Goal: Transaction & Acquisition: Purchase product/service

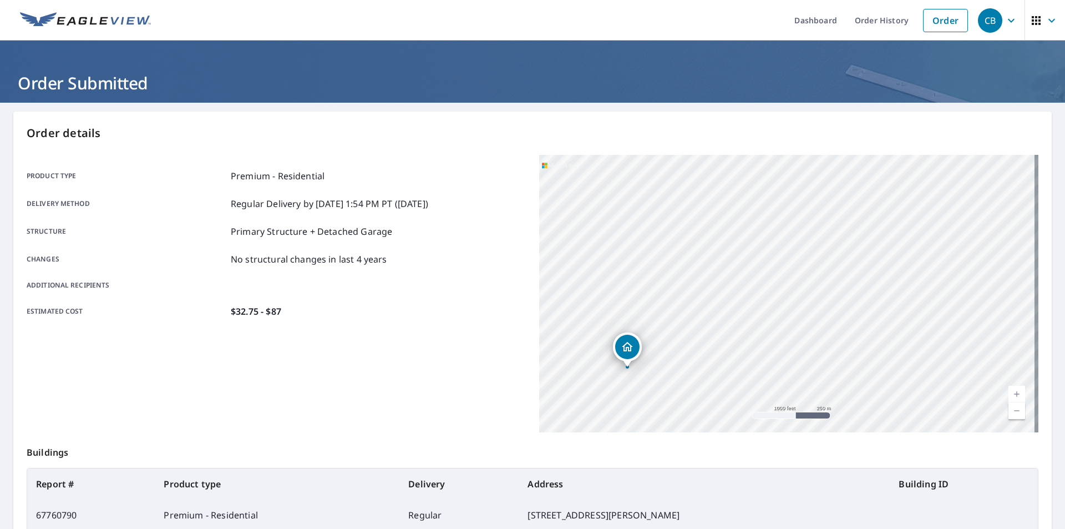
scroll to position [111, 0]
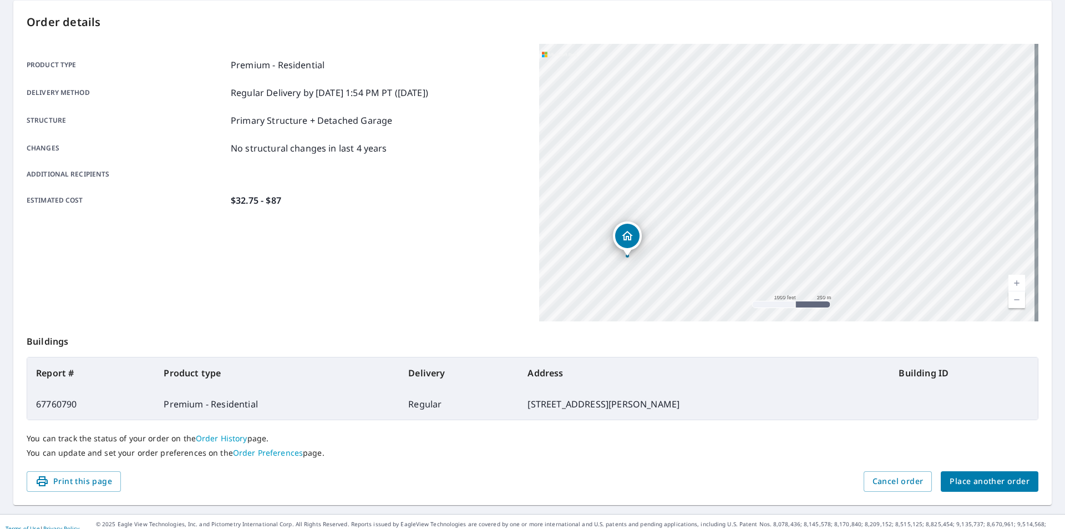
click at [977, 482] on span "Place another order" at bounding box center [990, 481] width 80 height 14
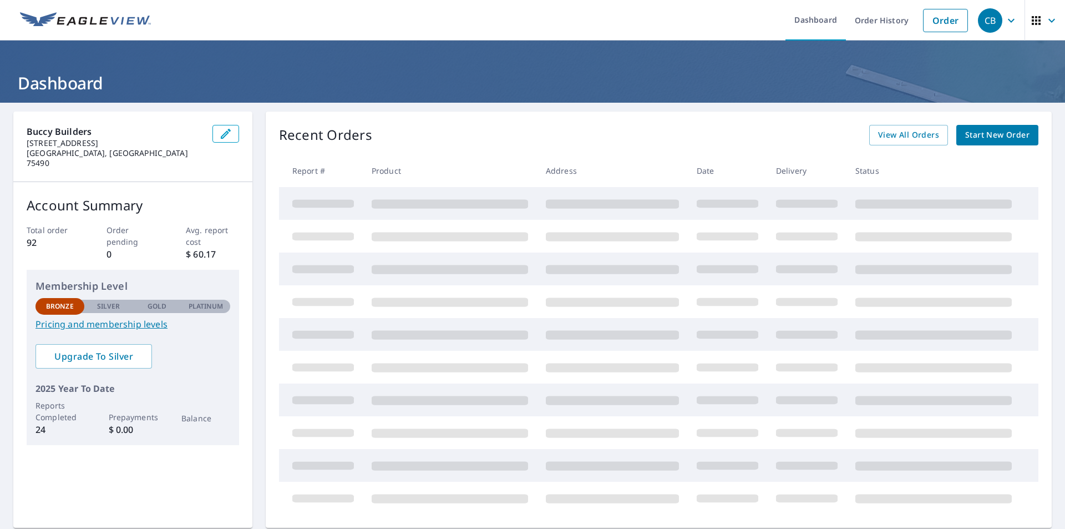
click at [1005, 133] on span "Start New Order" at bounding box center [998, 135] width 64 height 14
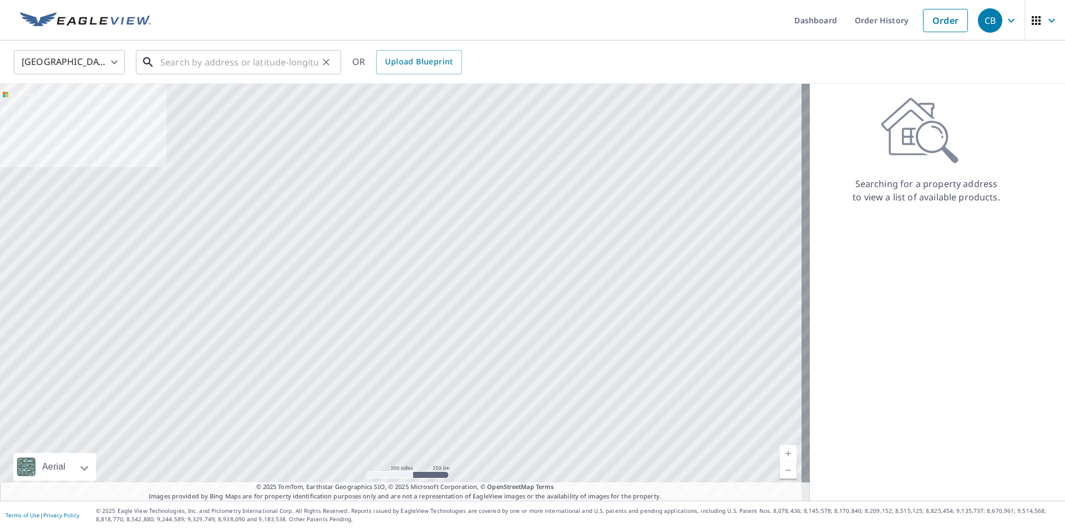
click at [283, 69] on input "text" at bounding box center [239, 62] width 158 height 31
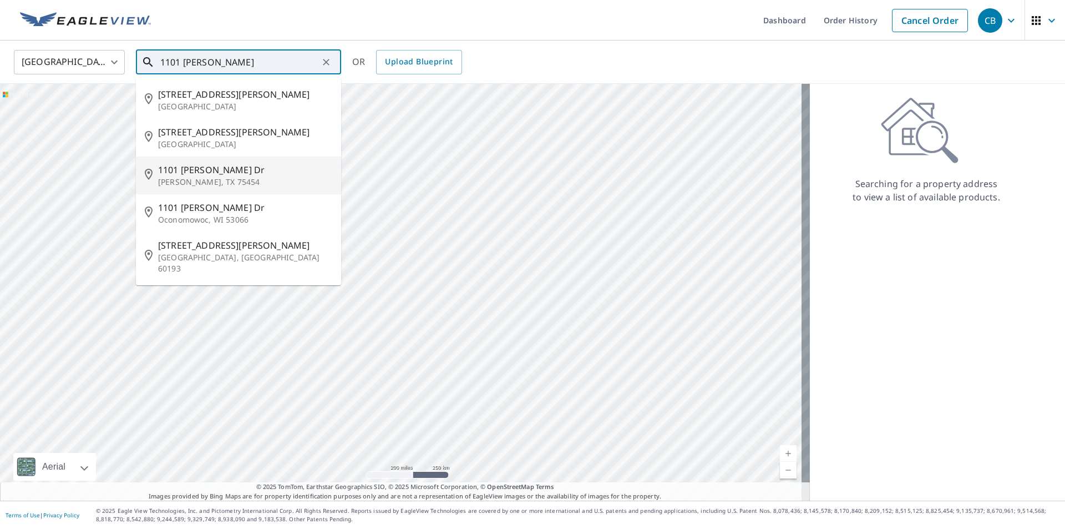
click at [246, 178] on p "[PERSON_NAME], TX 75454" at bounding box center [245, 181] width 174 height 11
type input "[STREET_ADDRESS][PERSON_NAME][PERSON_NAME]"
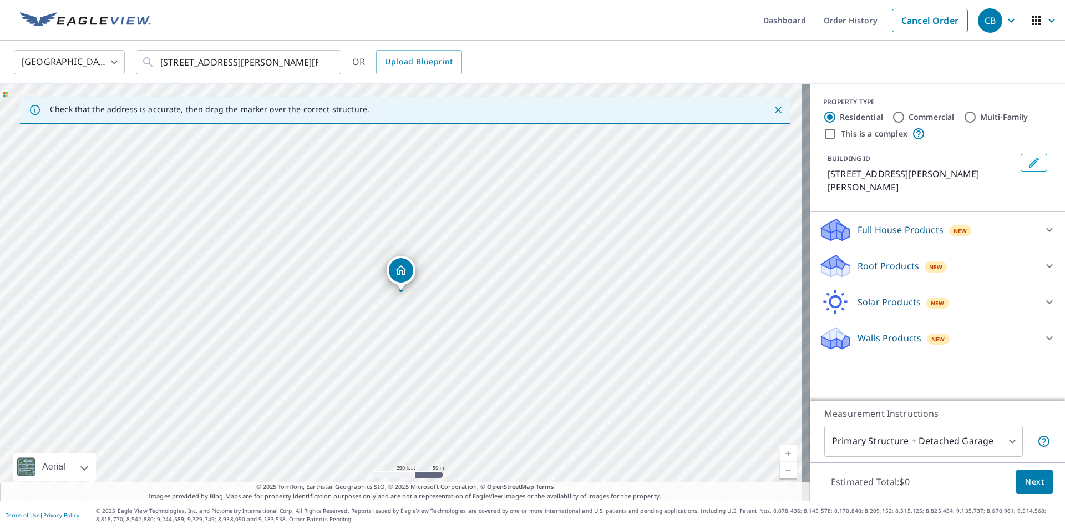
click at [898, 259] on p "Roof Products" at bounding box center [889, 265] width 62 height 13
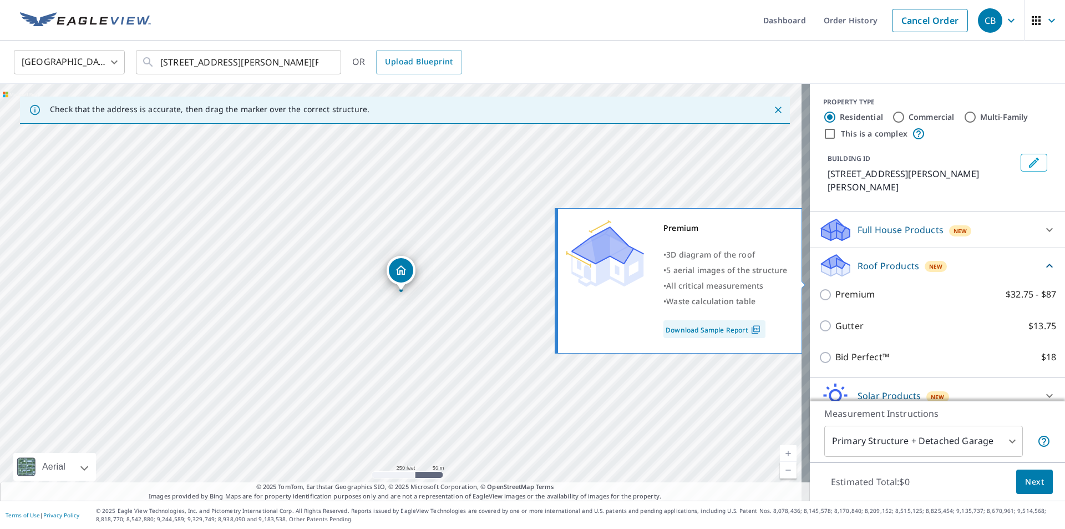
click at [841, 287] on p "Premium" at bounding box center [855, 294] width 39 height 14
click at [836, 288] on input "Premium $32.75 - $87" at bounding box center [827, 294] width 17 height 13
checkbox input "true"
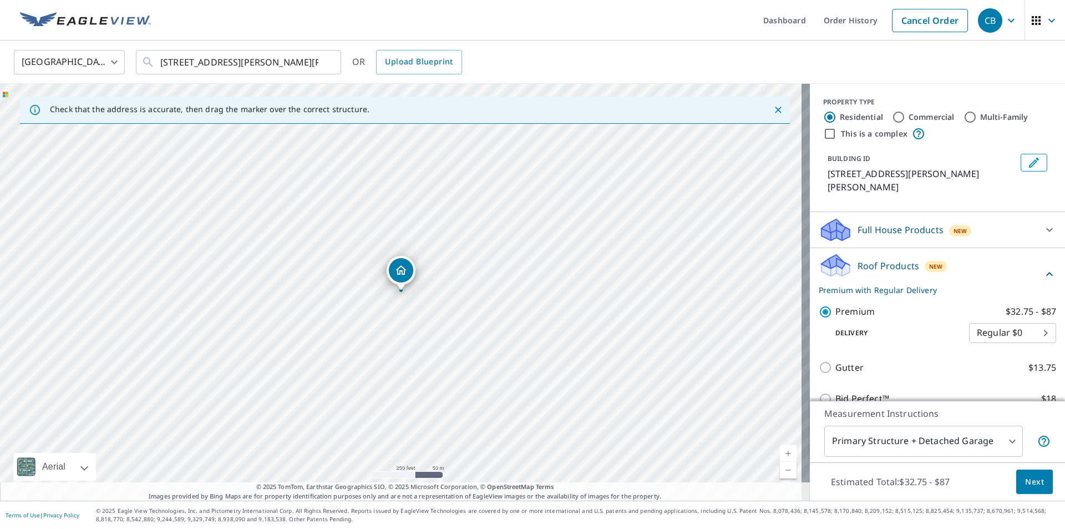
scroll to position [78, 0]
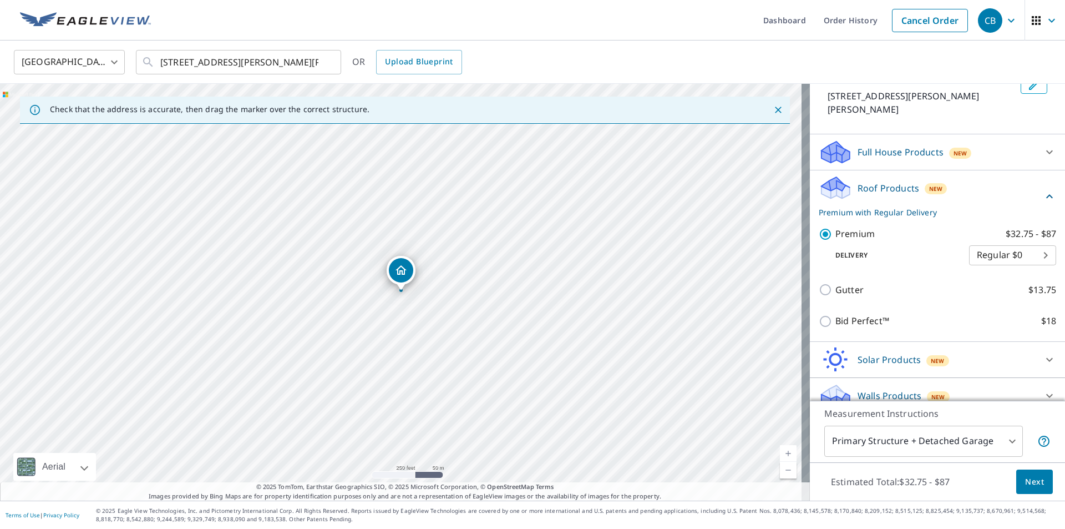
click at [1025, 483] on span "Next" at bounding box center [1034, 482] width 19 height 14
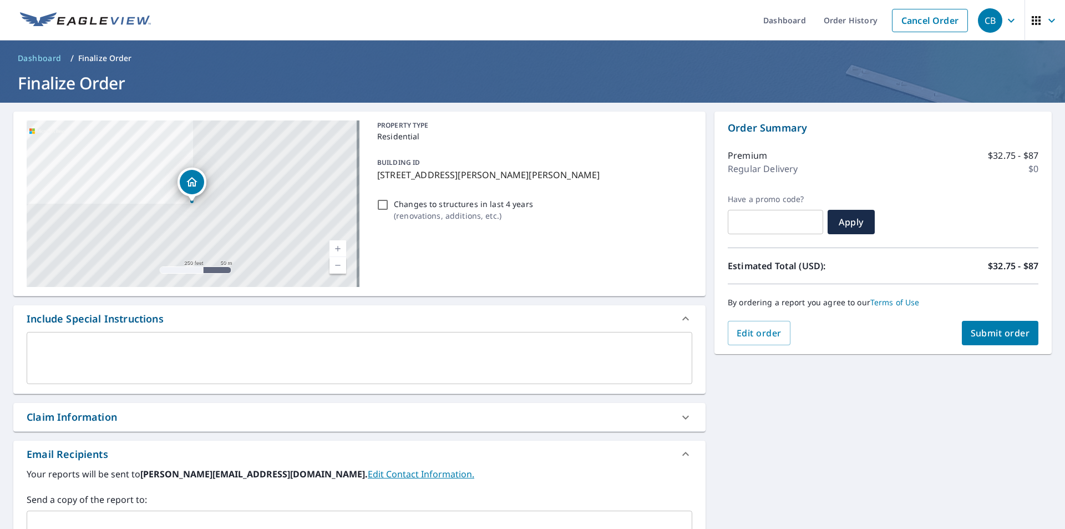
click at [1007, 337] on span "Submit order" at bounding box center [1000, 333] width 59 height 12
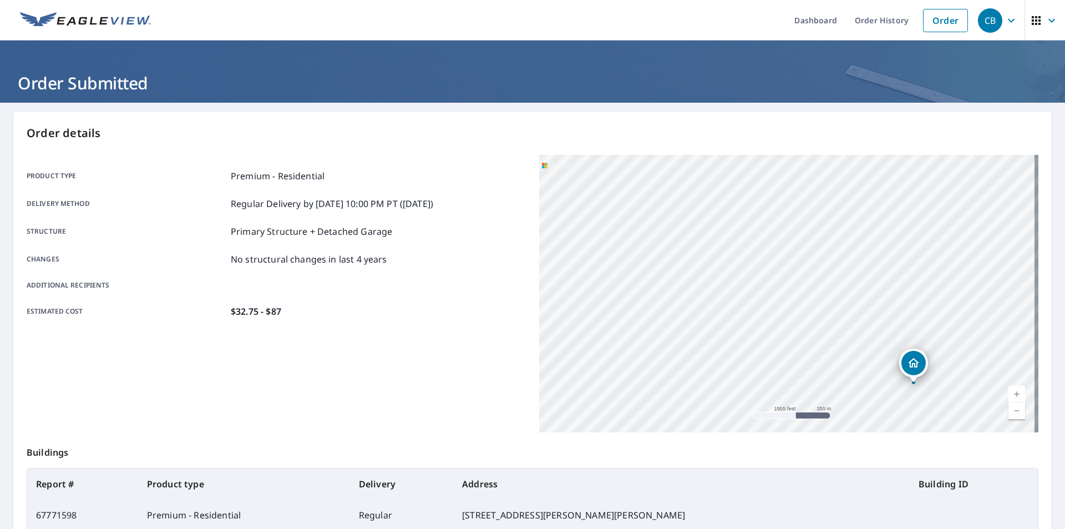
scroll to position [111, 0]
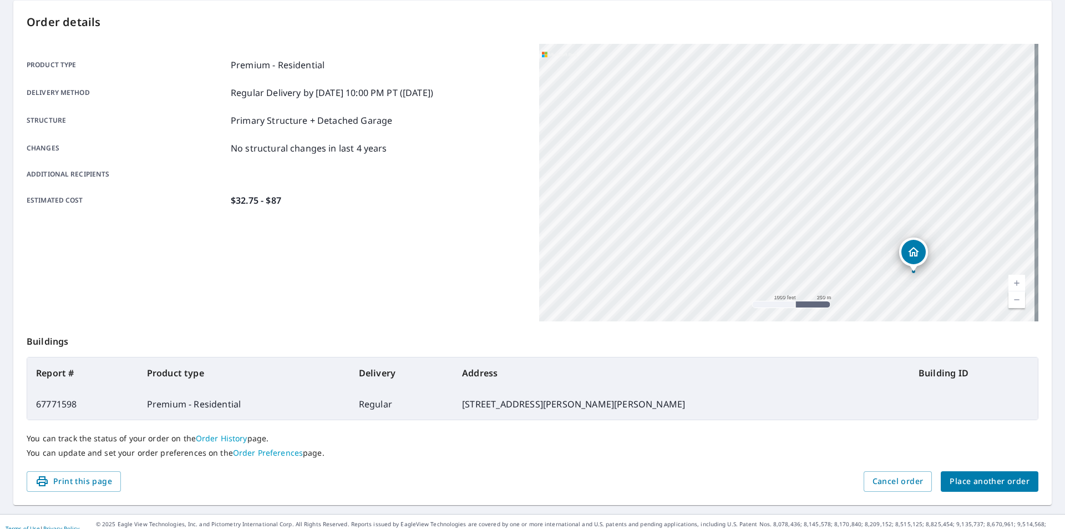
drag, startPoint x: 945, startPoint y: 481, endPoint x: 984, endPoint y: 474, distance: 39.3
click at [984, 474] on button "Place another order" at bounding box center [990, 481] width 98 height 21
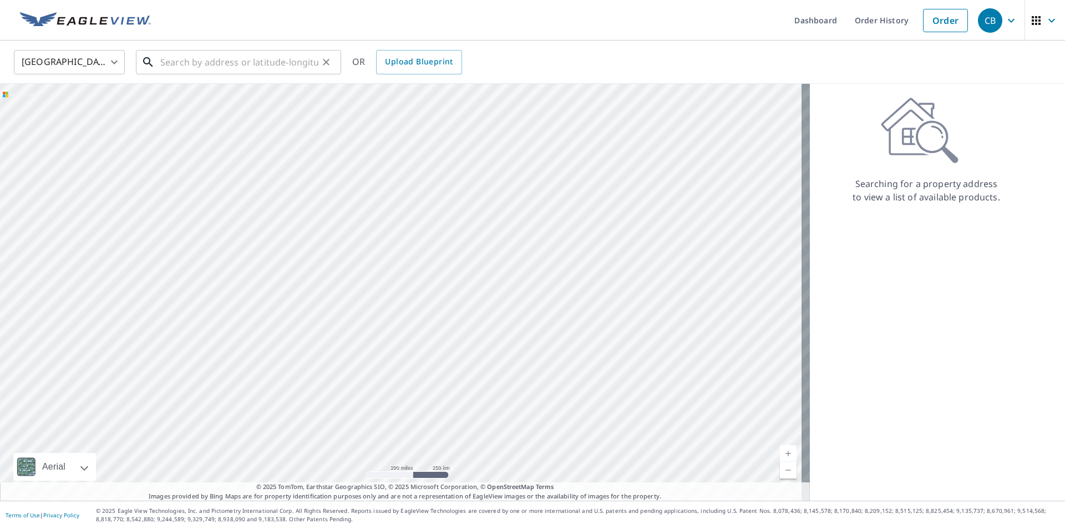
click at [257, 66] on input "text" at bounding box center [239, 62] width 158 height 31
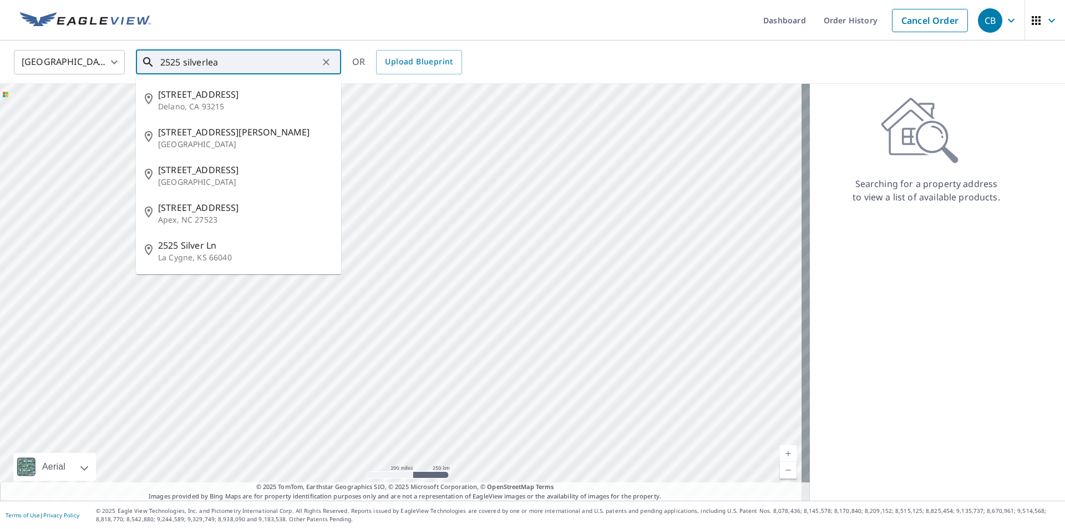
click at [208, 63] on input "2525 silverlea" at bounding box center [239, 62] width 158 height 31
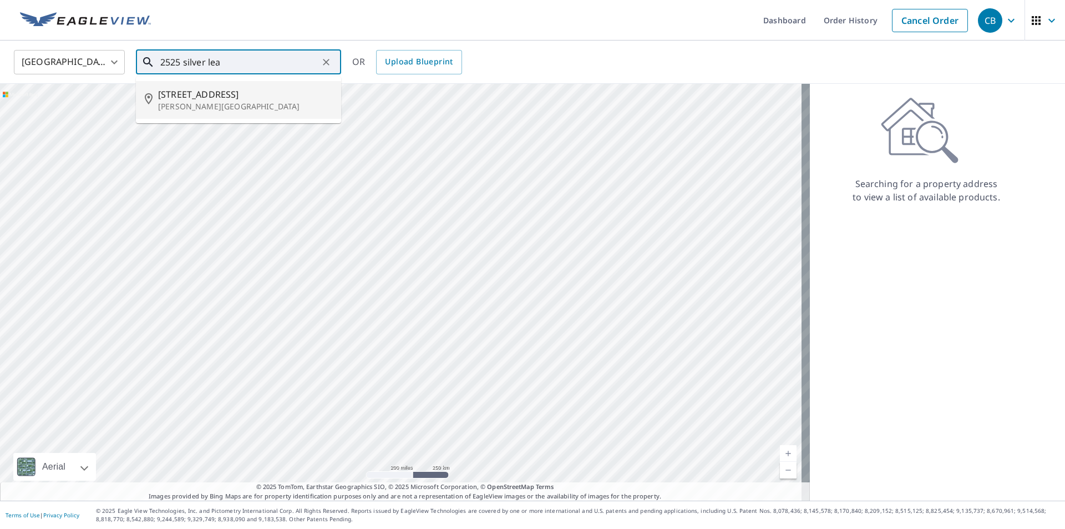
click at [250, 97] on span "[STREET_ADDRESS]" at bounding box center [245, 94] width 174 height 13
type input "[STREET_ADDRESS][PERSON_NAME]"
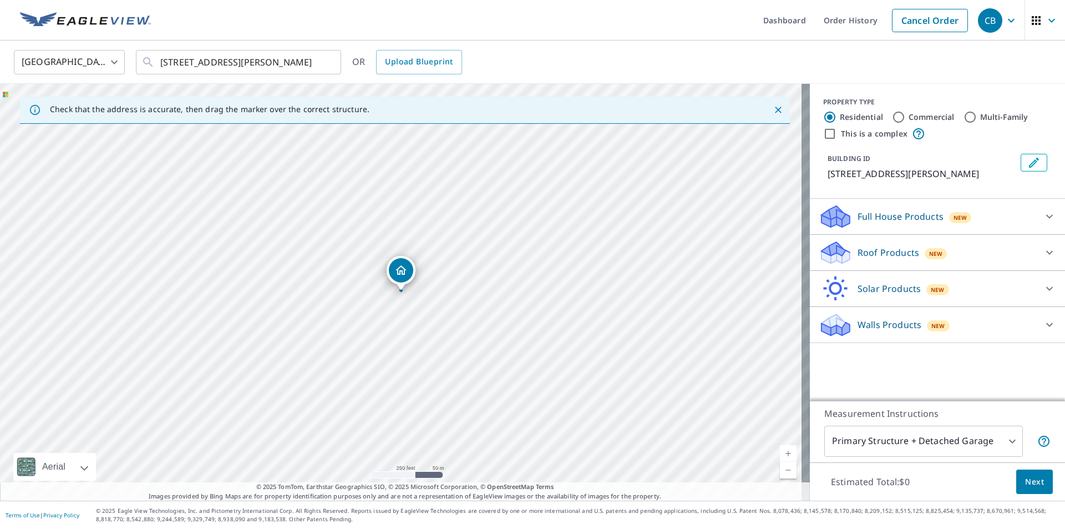
click at [913, 251] on div "Roof Products New" at bounding box center [928, 253] width 218 height 26
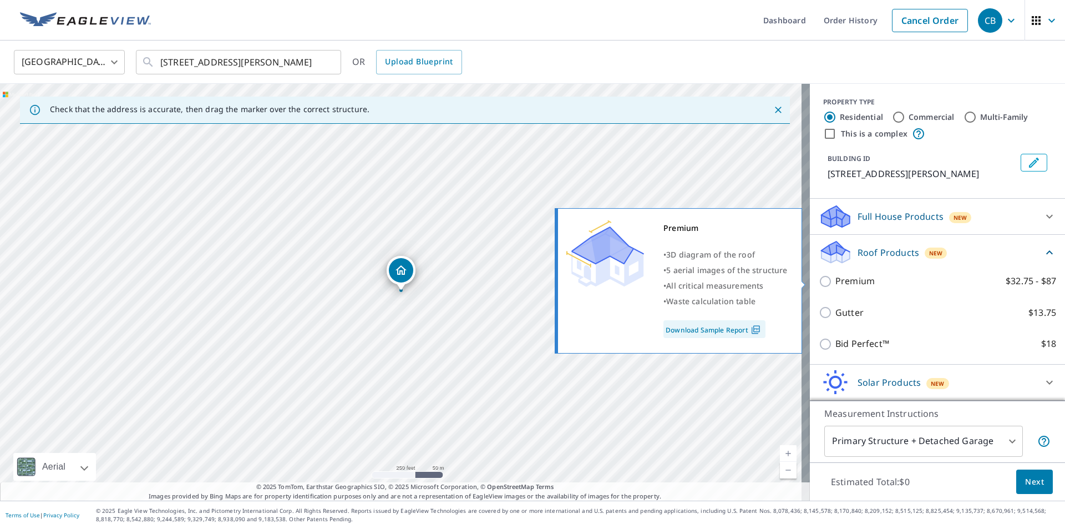
click at [852, 279] on p "Premium" at bounding box center [855, 281] width 39 height 14
click at [836, 279] on input "Premium $32.75 - $87" at bounding box center [827, 281] width 17 height 13
checkbox input "true"
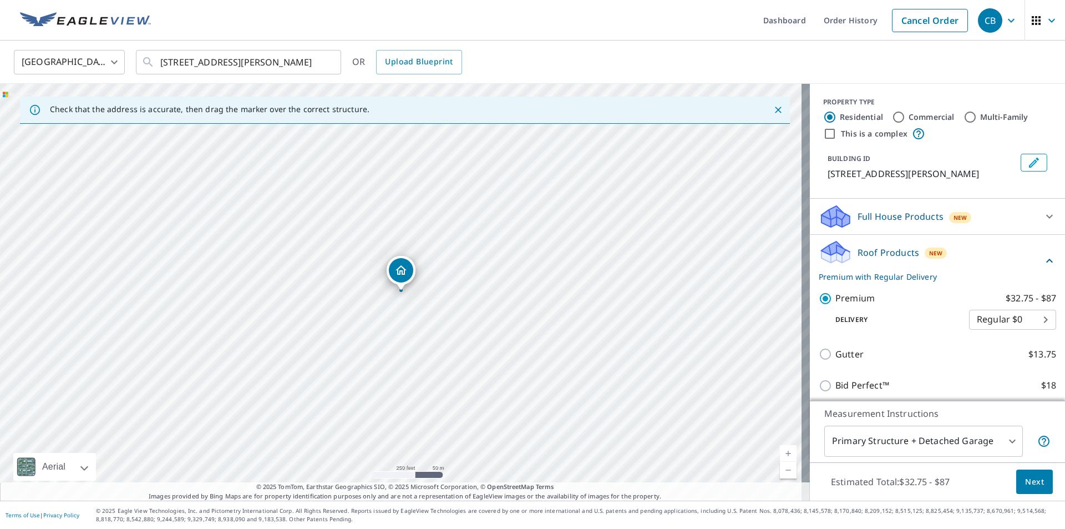
click at [1032, 482] on span "Next" at bounding box center [1034, 482] width 19 height 14
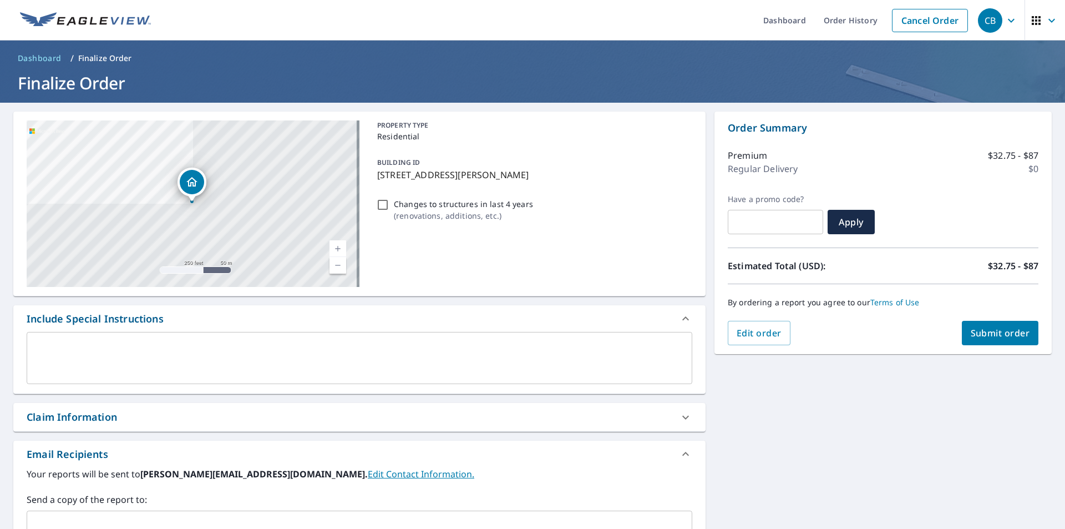
click at [997, 321] on button "Submit order" at bounding box center [1000, 333] width 77 height 24
